Goal: Find specific page/section: Find specific page/section

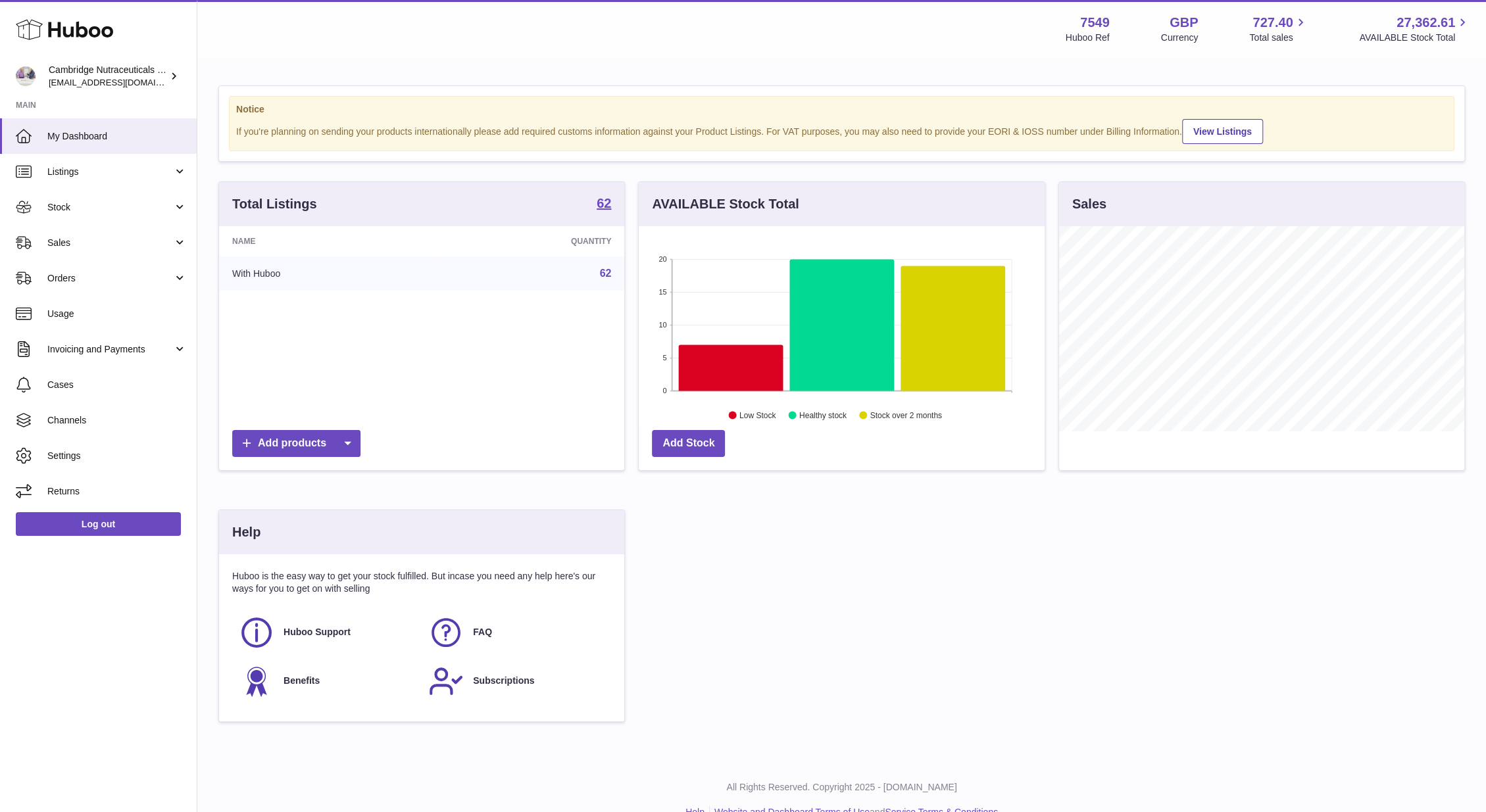
scroll to position [206, 406]
click at [74, 246] on span "Sales" at bounding box center [110, 243] width 125 height 13
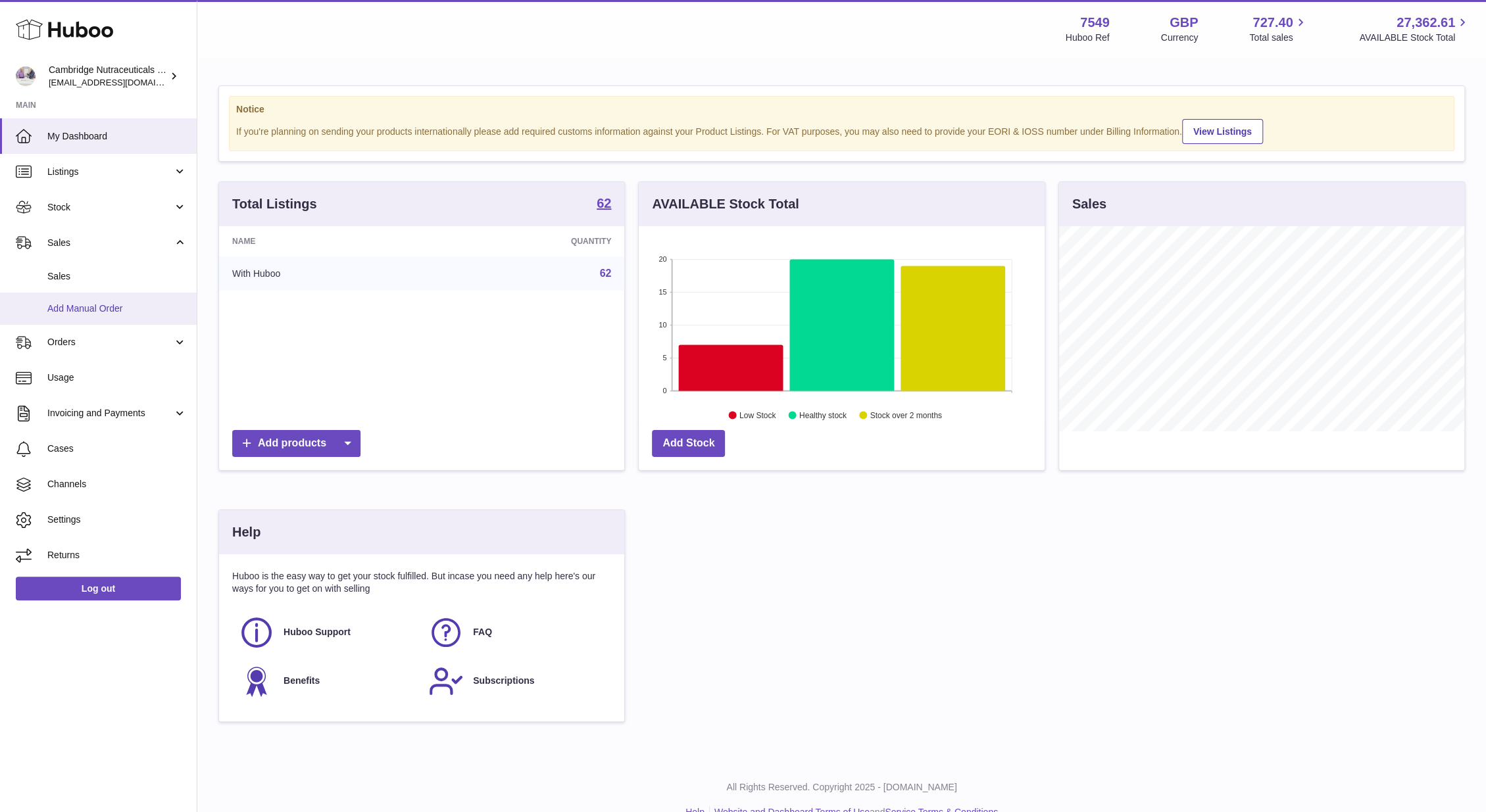
click at [63, 293] on link "Add Manual Order" at bounding box center [98, 309] width 196 height 32
click at [70, 277] on span "Sales" at bounding box center [116, 277] width 139 height 13
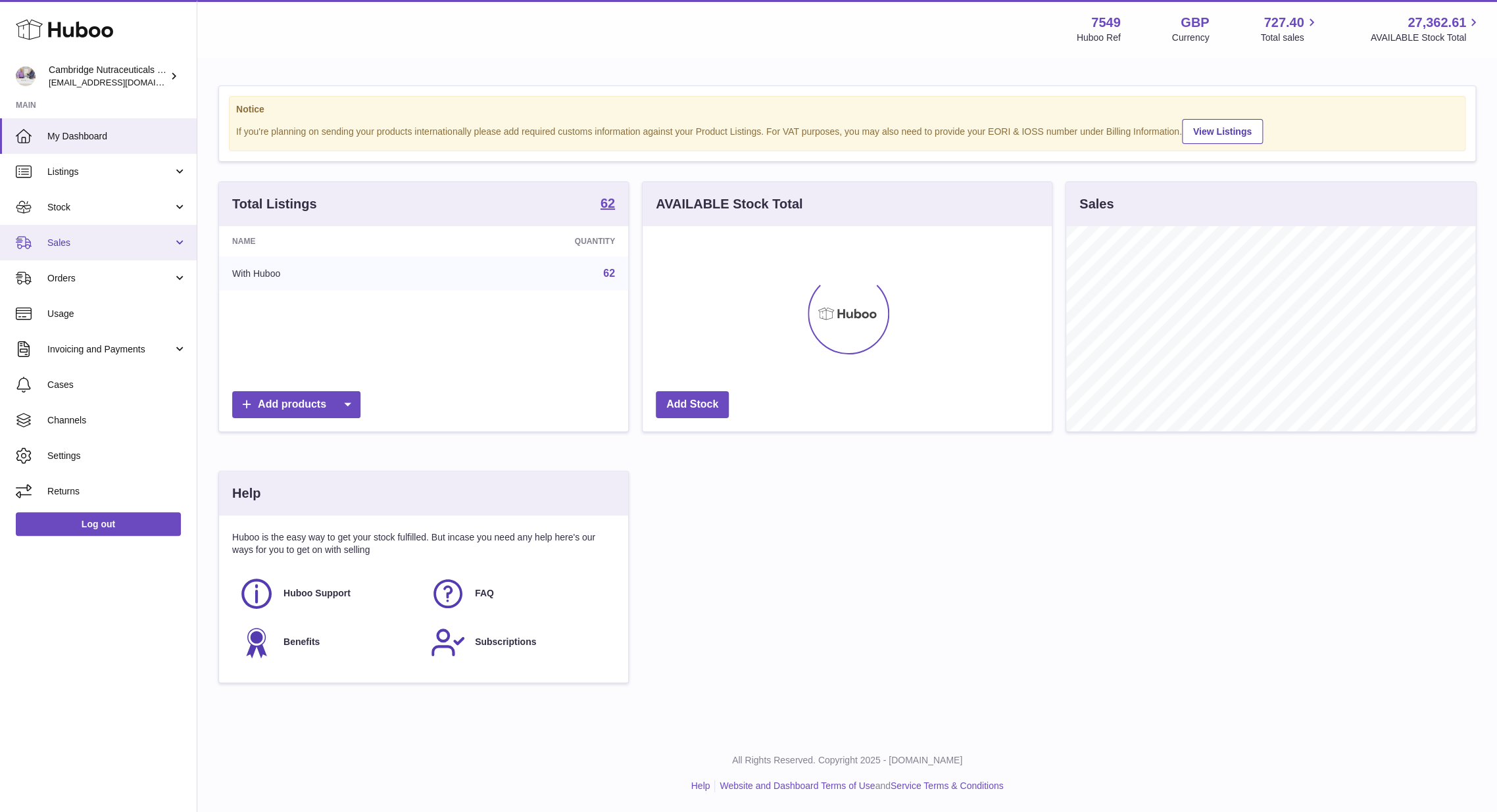
click at [81, 242] on span "Sales" at bounding box center [110, 243] width 125 height 13
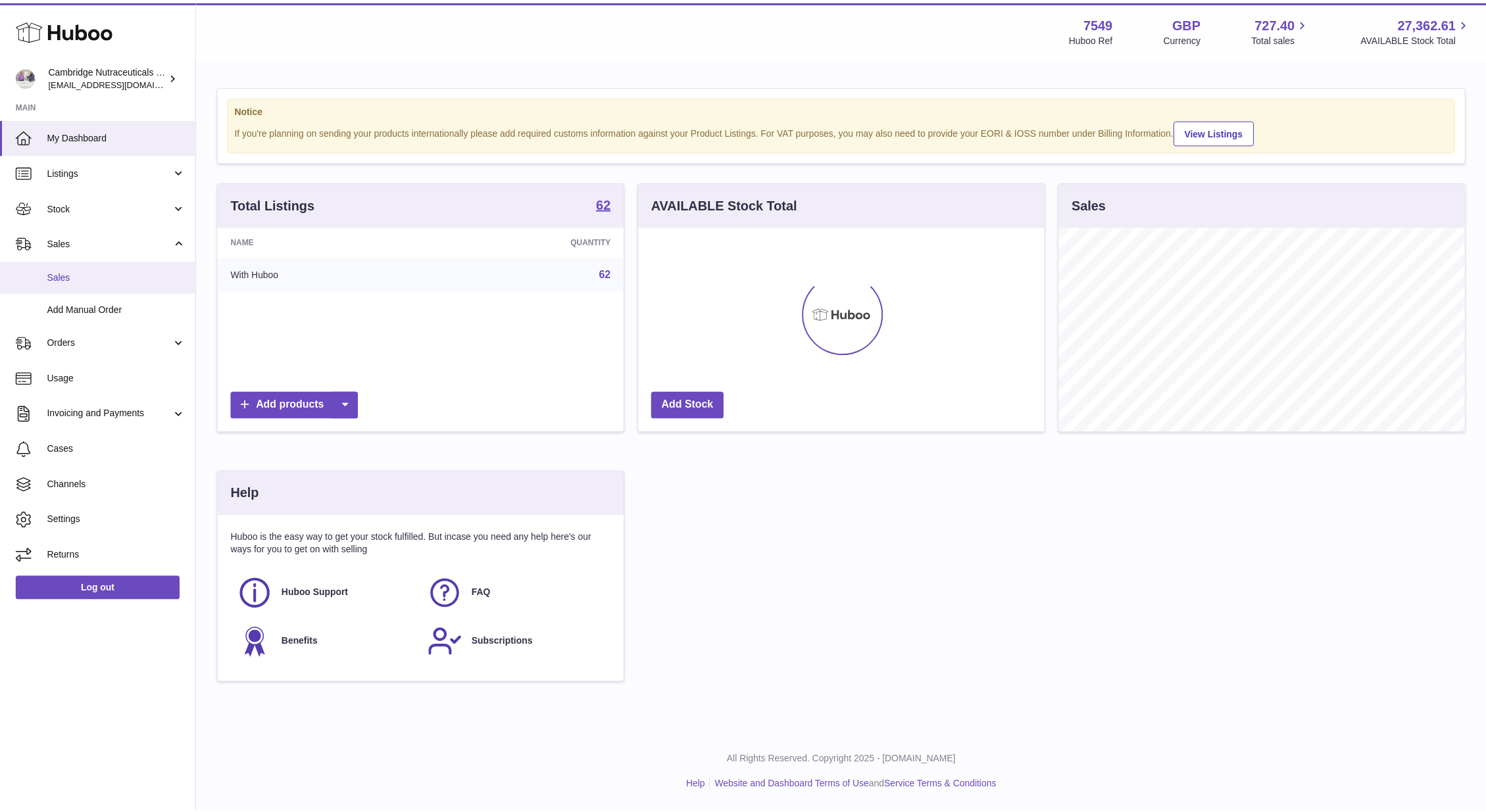
scroll to position [657408, 657319]
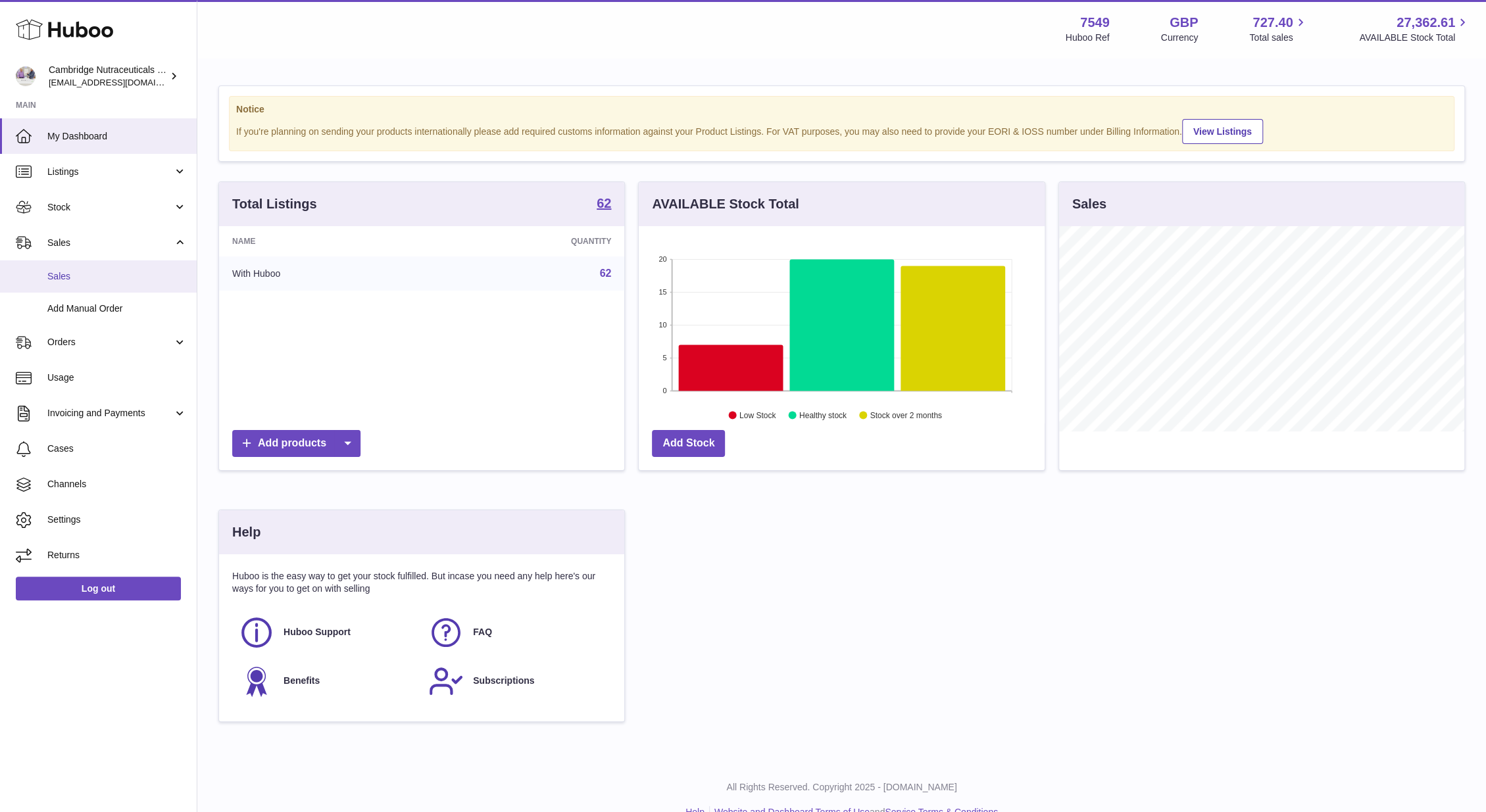
click at [68, 275] on span "Sales" at bounding box center [116, 277] width 139 height 13
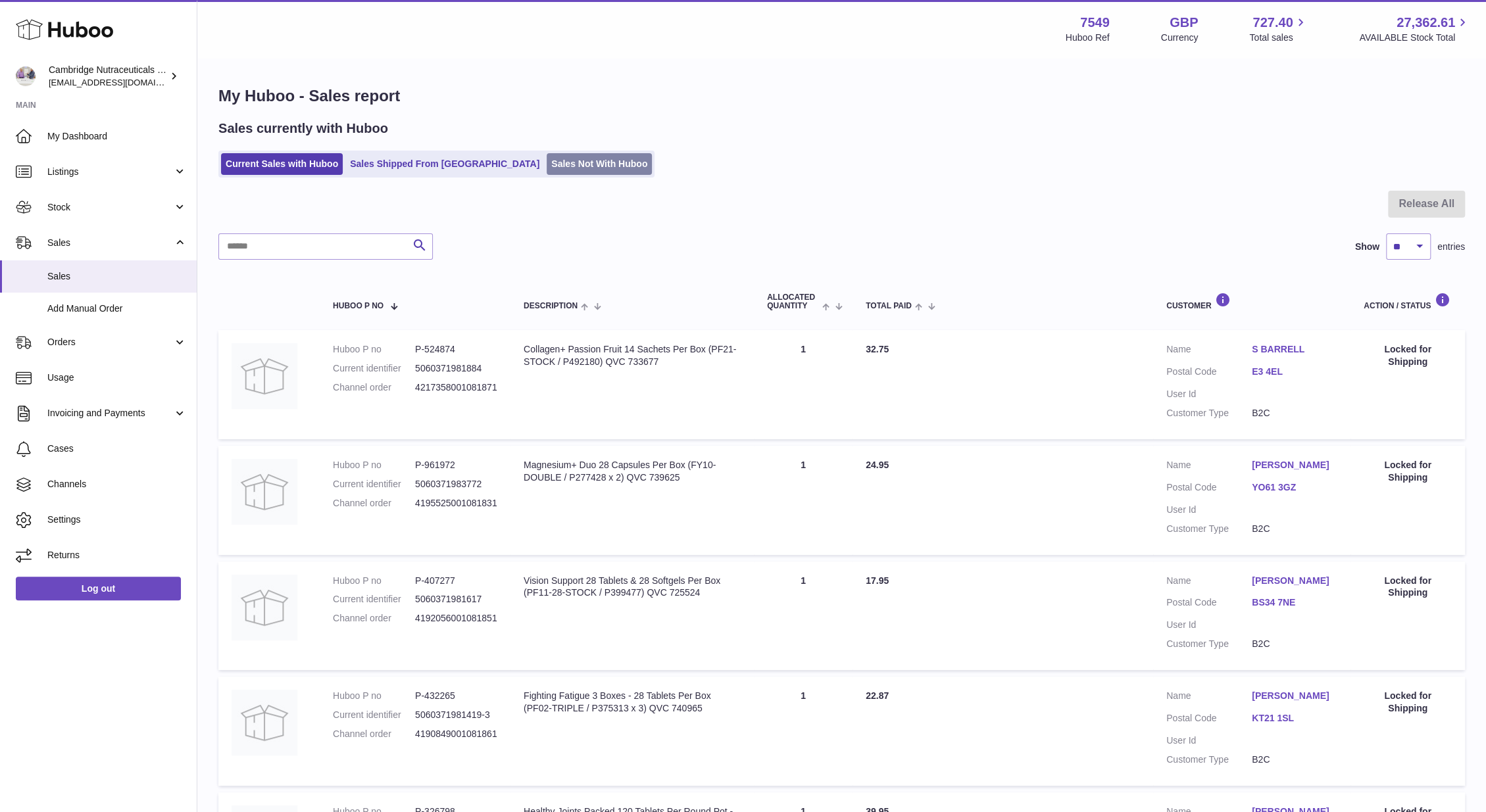
click at [554, 163] on link "Sales Not With Huboo" at bounding box center [599, 164] width 105 height 22
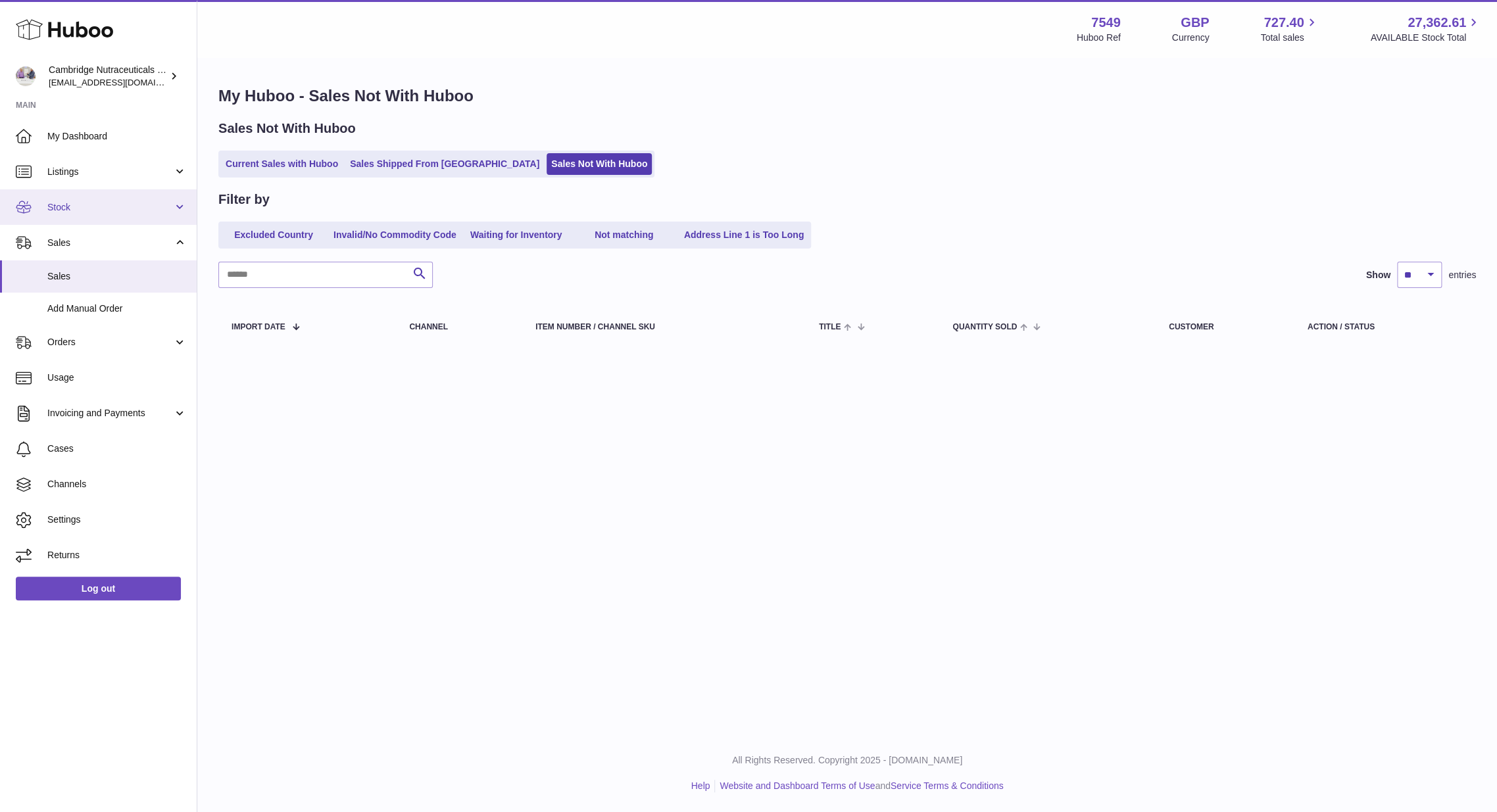
click at [59, 209] on span "Stock" at bounding box center [110, 207] width 125 height 13
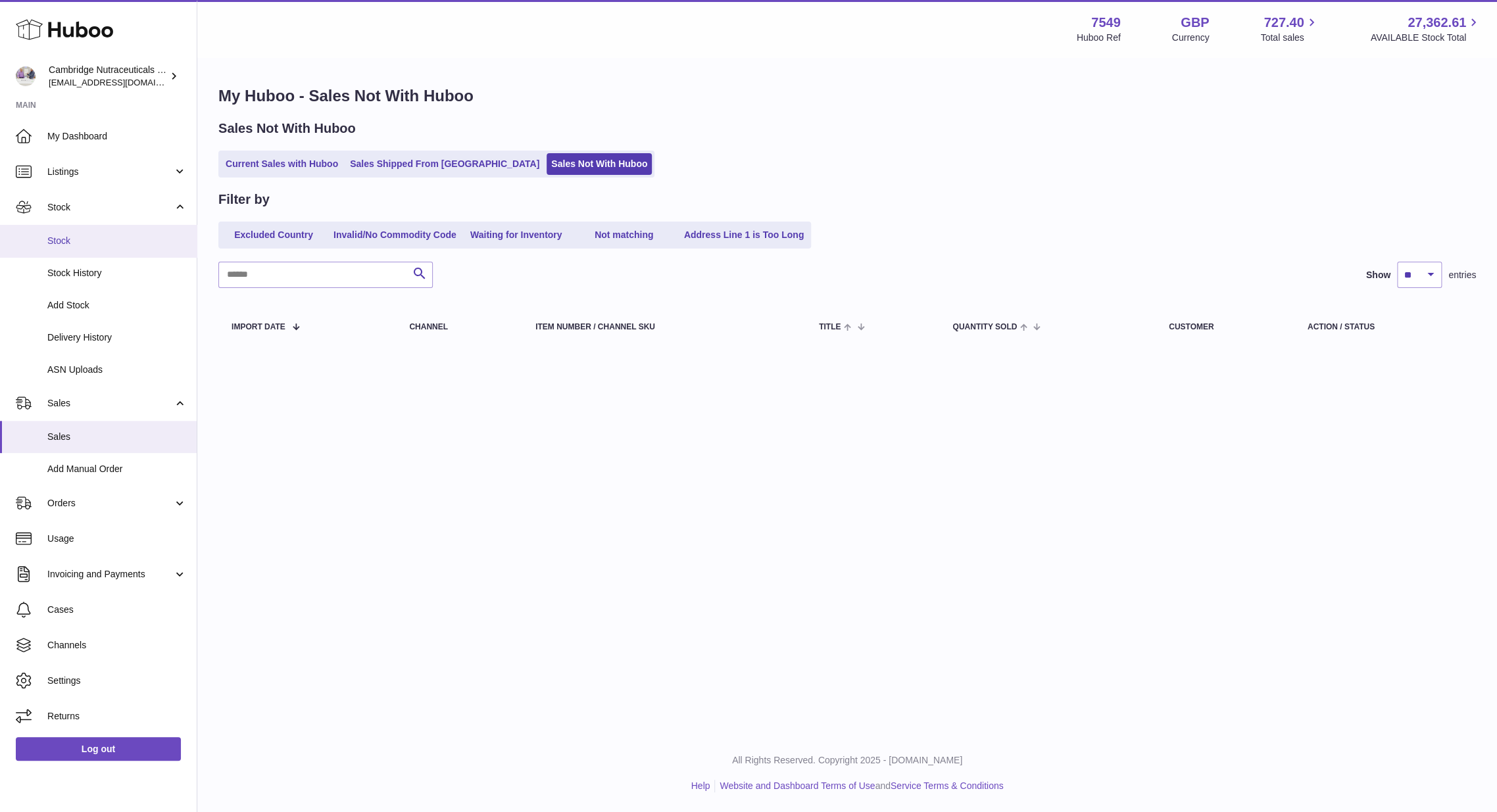
click at [56, 242] on span "Stock" at bounding box center [116, 241] width 139 height 13
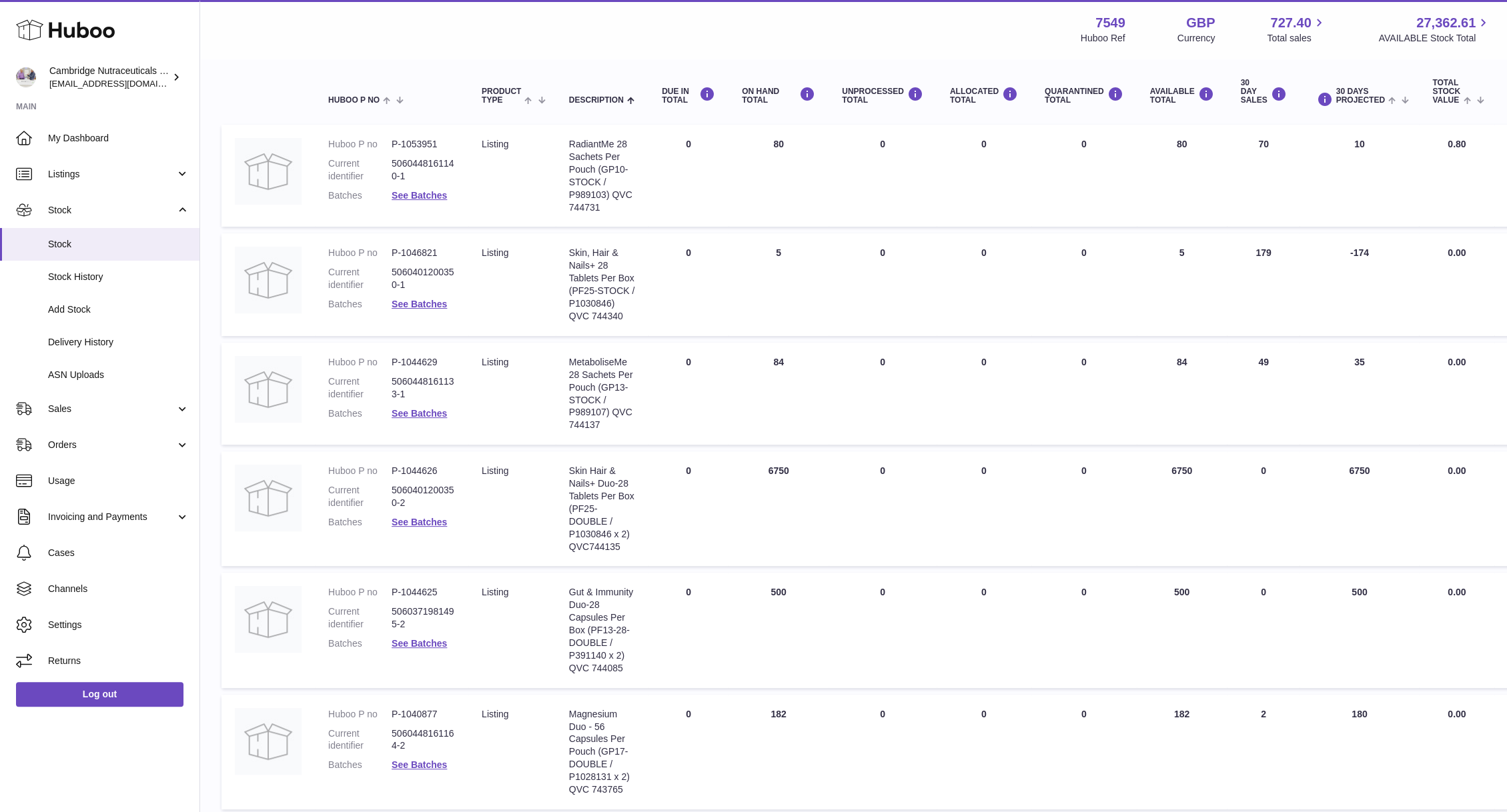
scroll to position [143, 0]
